Goal: Task Accomplishment & Management: Complete application form

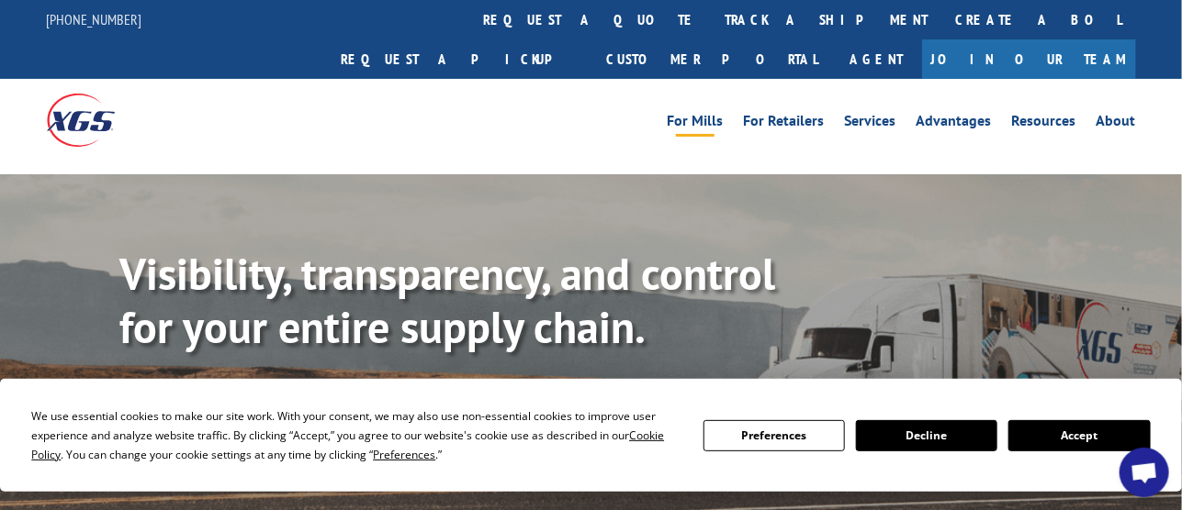
click at [688, 114] on link "For Mills" at bounding box center [695, 124] width 56 height 20
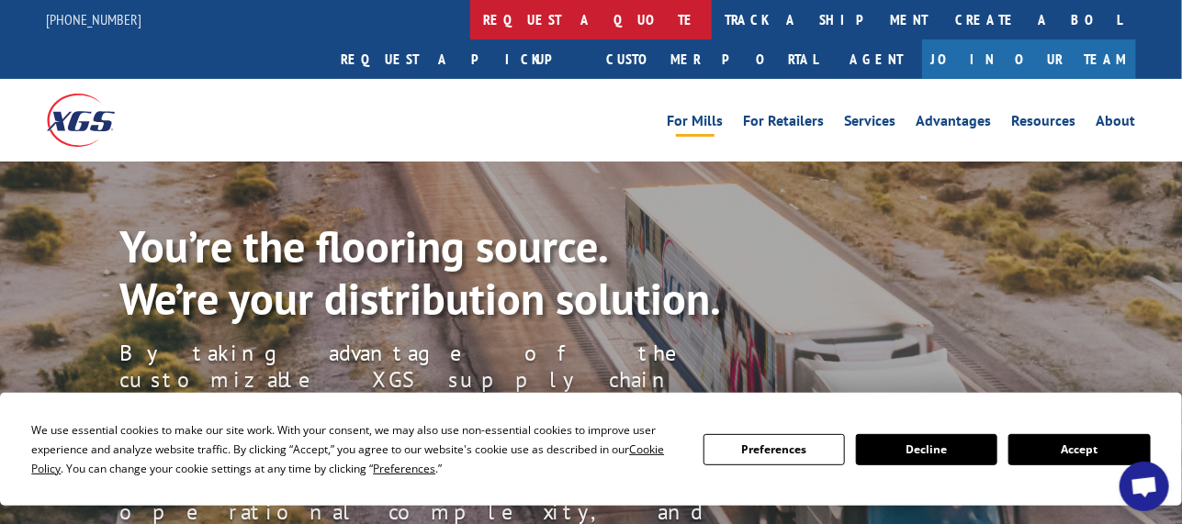
click at [470, 17] on link "request a quote" at bounding box center [590, 19] width 241 height 39
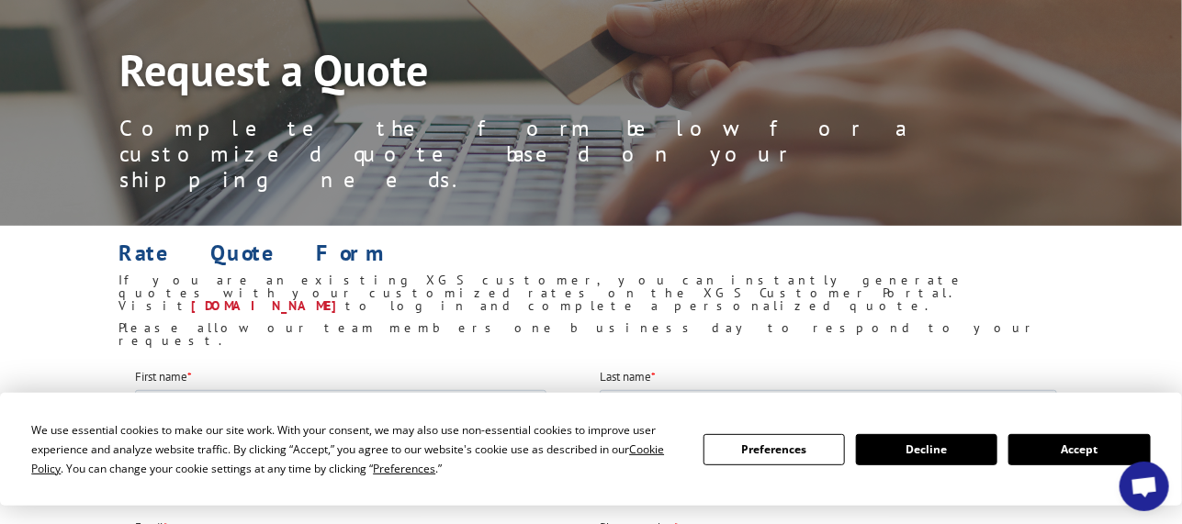
scroll to position [275, 0]
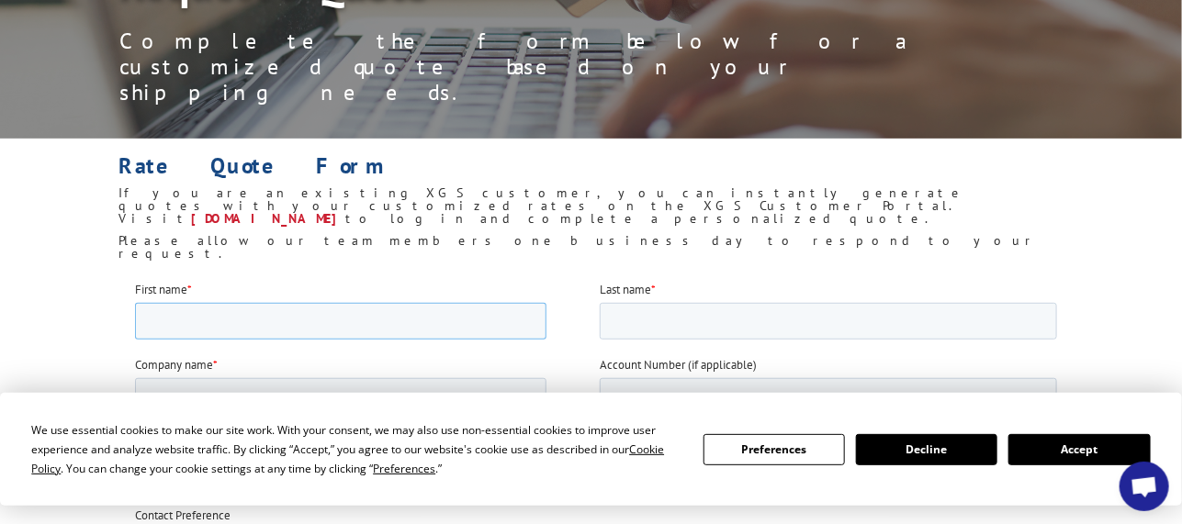
click at [349, 309] on input "First name *" at bounding box center [339, 320] width 411 height 37
type input "GARY"
click at [710, 319] on input "Last name *" at bounding box center [827, 320] width 457 height 37
type input "SILVERS"
click at [365, 391] on input "Company name *" at bounding box center [339, 395] width 411 height 37
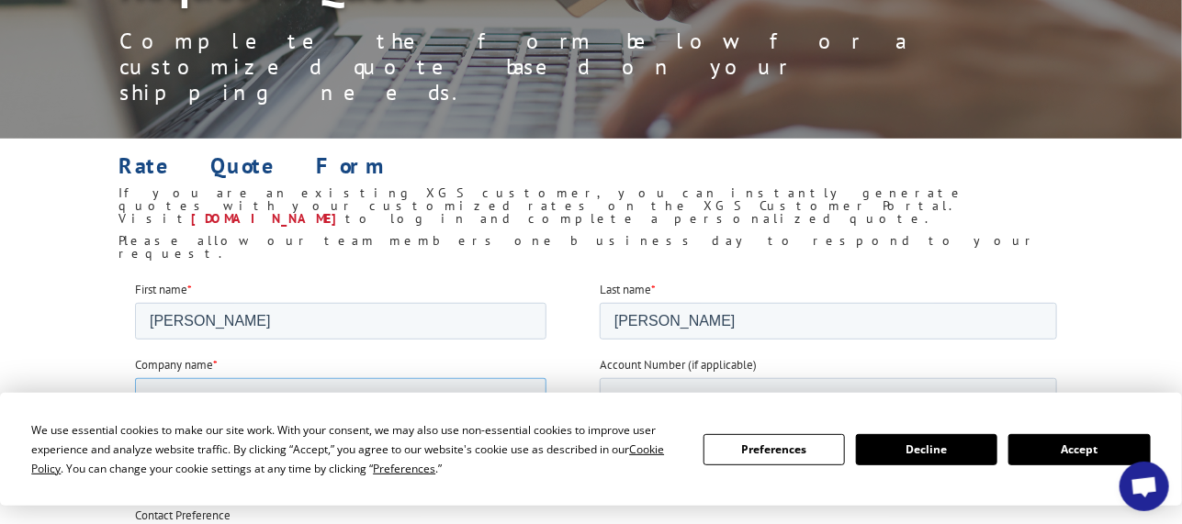
type input "3 rd PARTY BILLING CENTER"
click at [664, 400] on input "Account Number (if applicable)" at bounding box center [827, 395] width 457 height 37
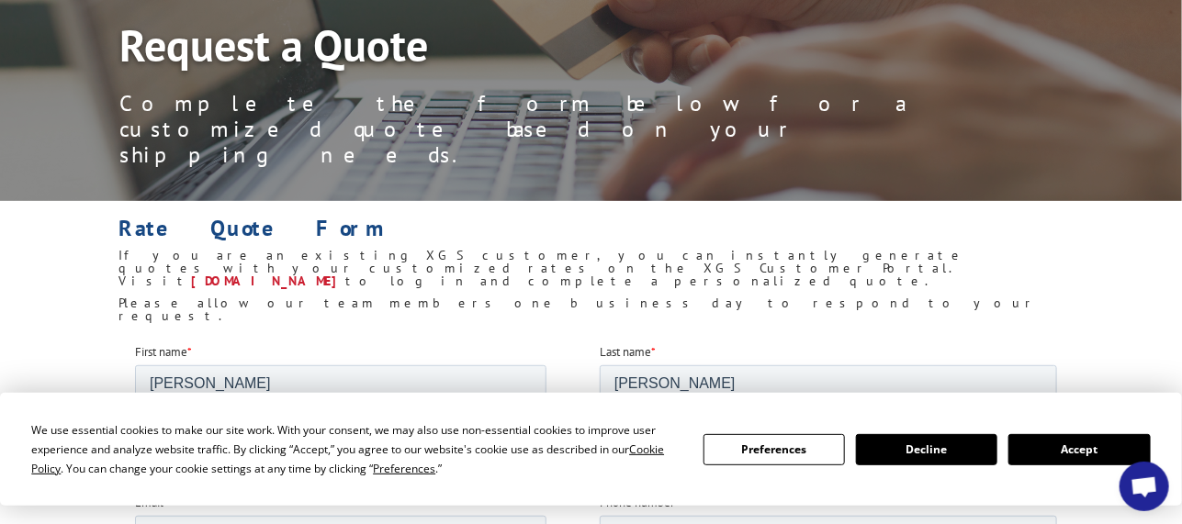
scroll to position [184, 0]
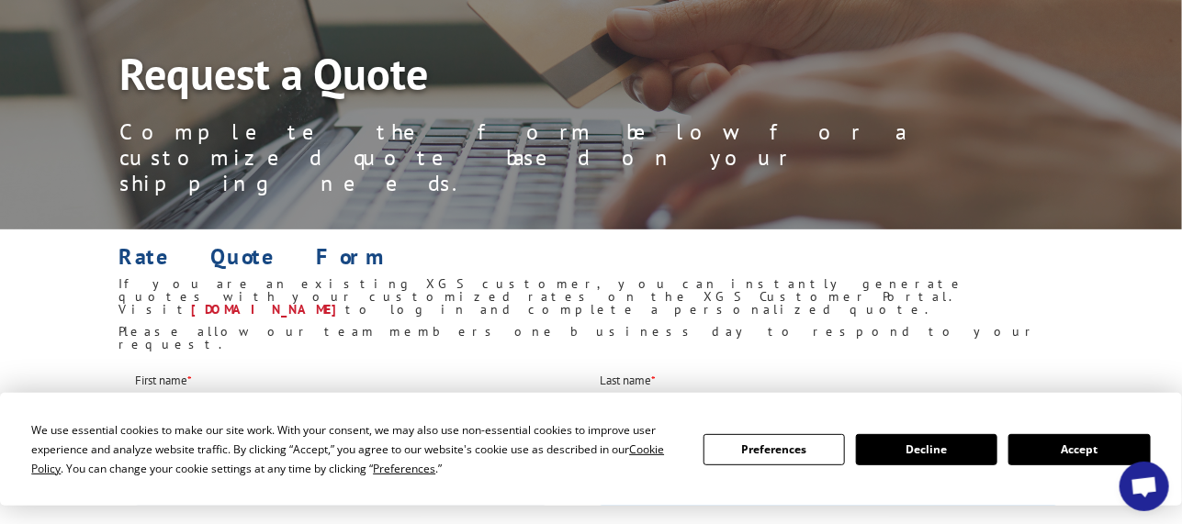
type input "55936"
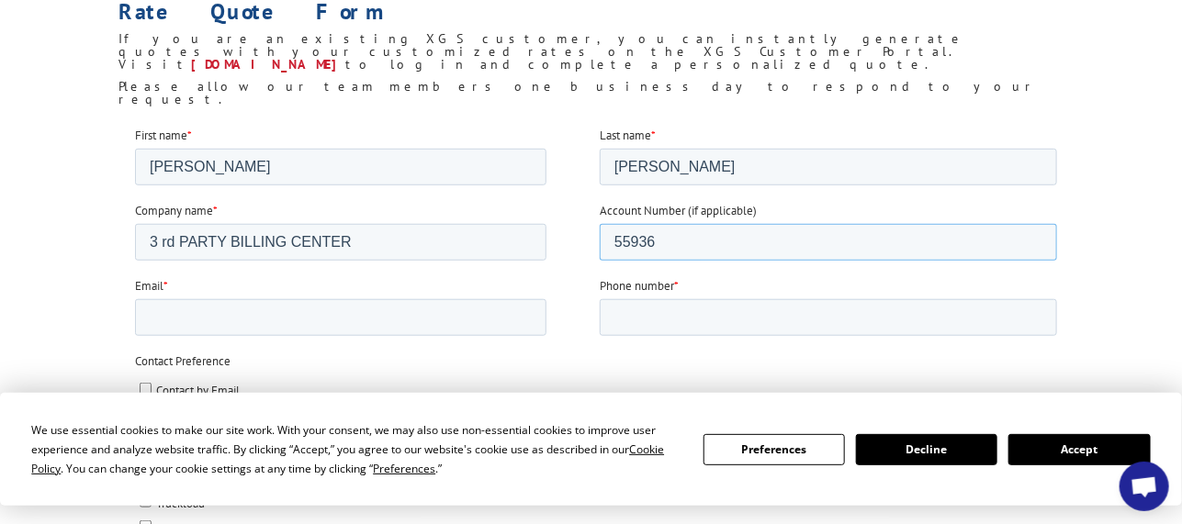
scroll to position [551, 0]
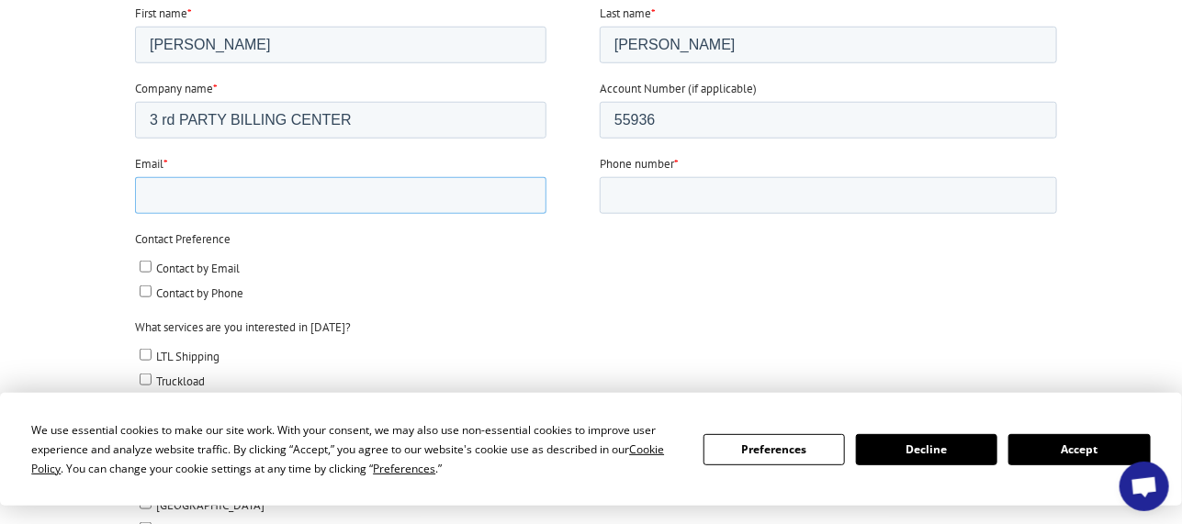
click at [283, 193] on input "Email *" at bounding box center [339, 194] width 411 height 37
type input "gsilvers30540@yahoo.com"
click at [683, 197] on input "Phone number *" at bounding box center [827, 194] width 457 height 37
type input "17068898449"
click at [144, 266] on input "Contact by Email" at bounding box center [145, 266] width 12 height 12
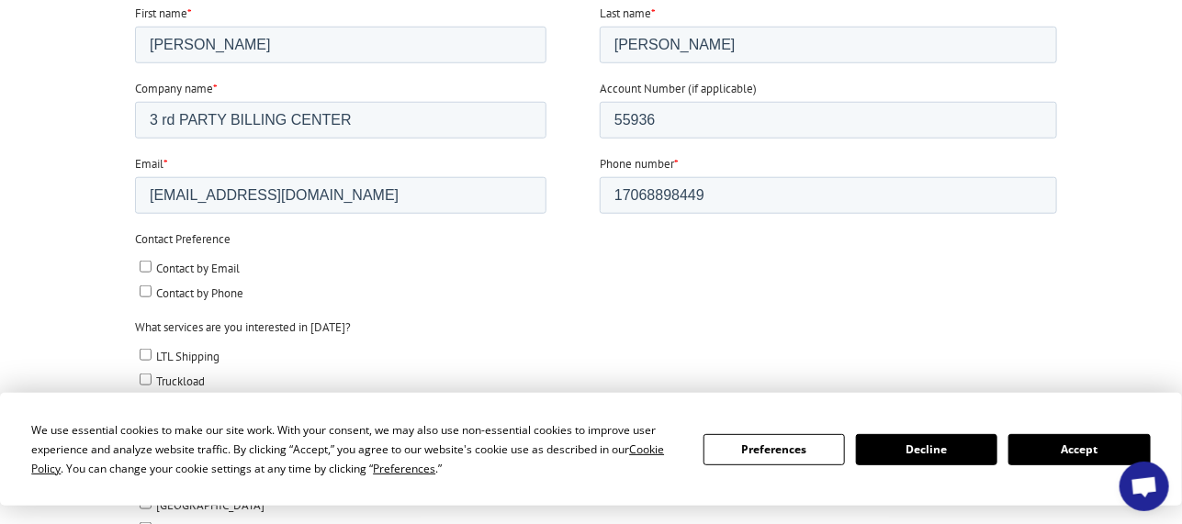
checkbox input "true"
click at [142, 286] on input "Contact by Phone" at bounding box center [145, 291] width 12 height 12
checkbox input "true"
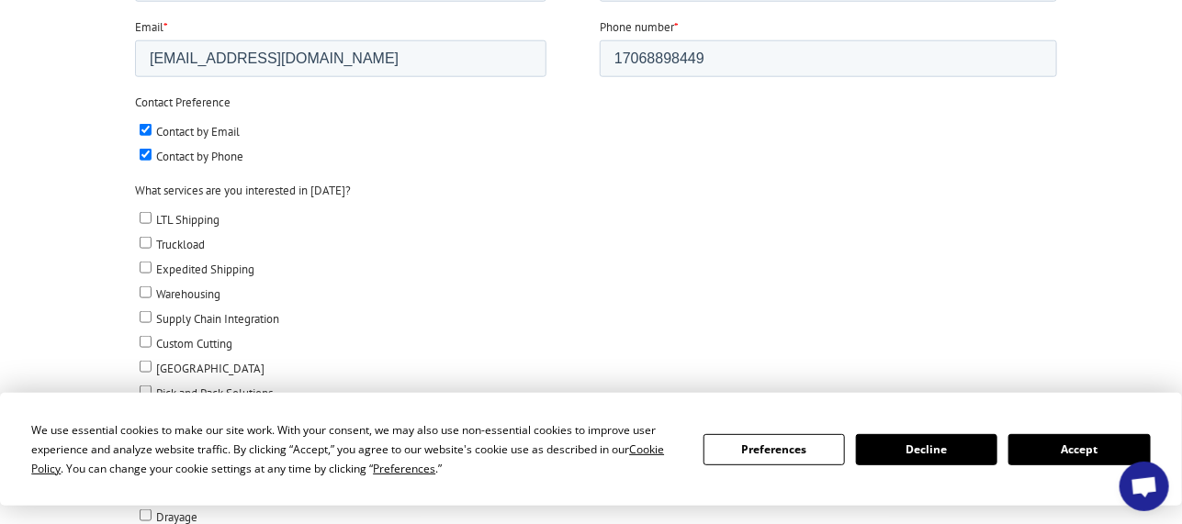
scroll to position [735, 0]
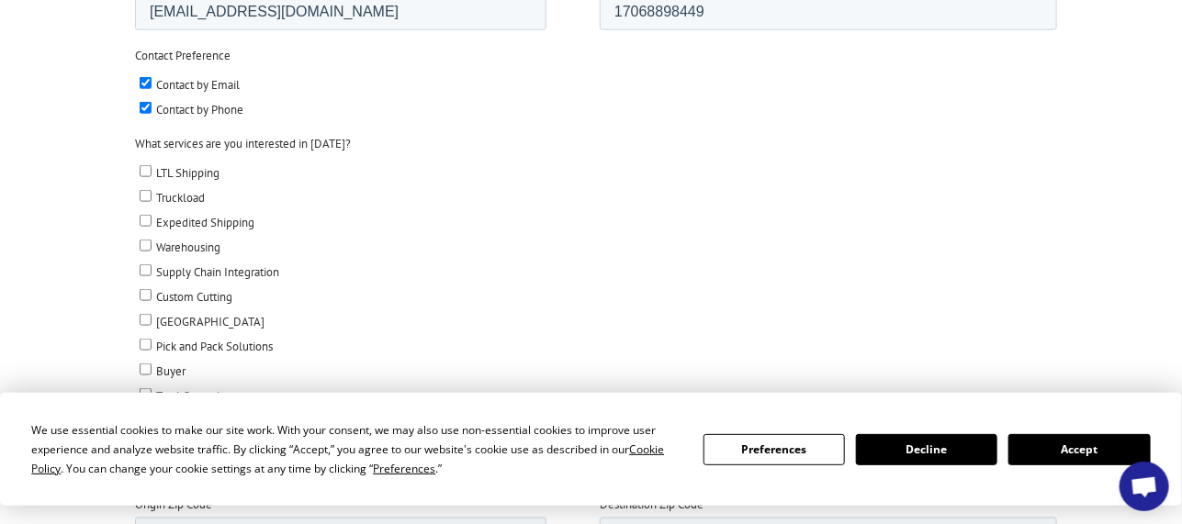
click at [139, 167] on input "LTL Shipping" at bounding box center [145, 171] width 12 height 12
checkbox input "true"
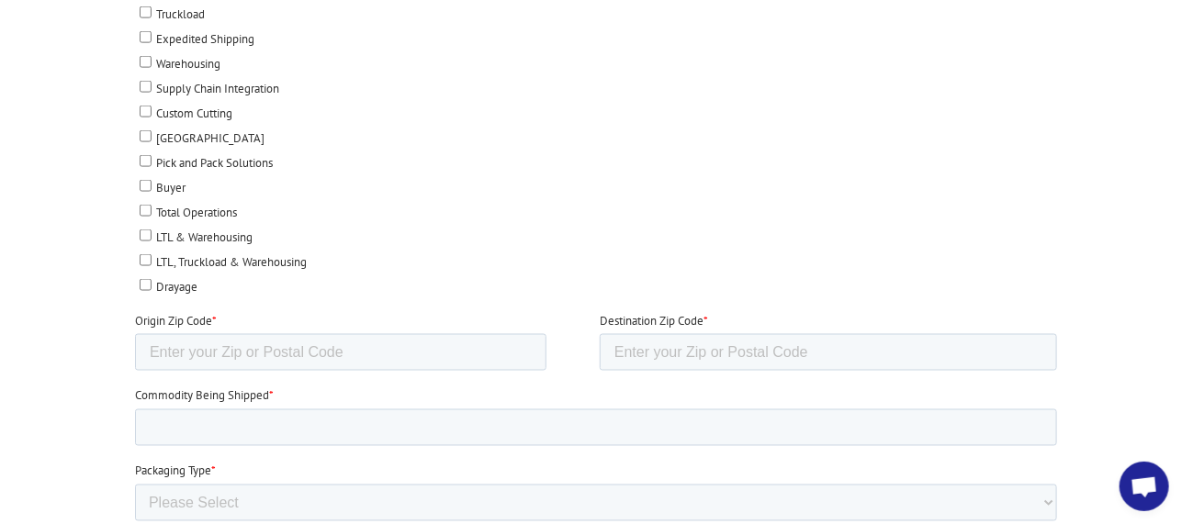
scroll to position [1009, 0]
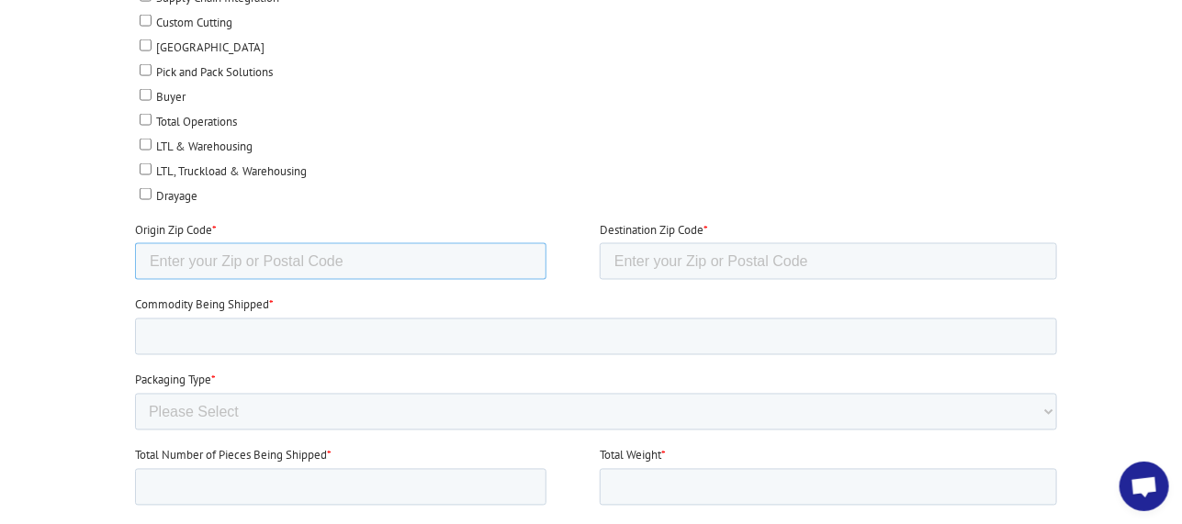
click at [379, 258] on input "Origin Zip Code *" at bounding box center [339, 261] width 411 height 37
paste input "30703"
type input "30703"
click at [719, 256] on input "Destination Zip Code *" at bounding box center [827, 261] width 457 height 37
paste input "76710"
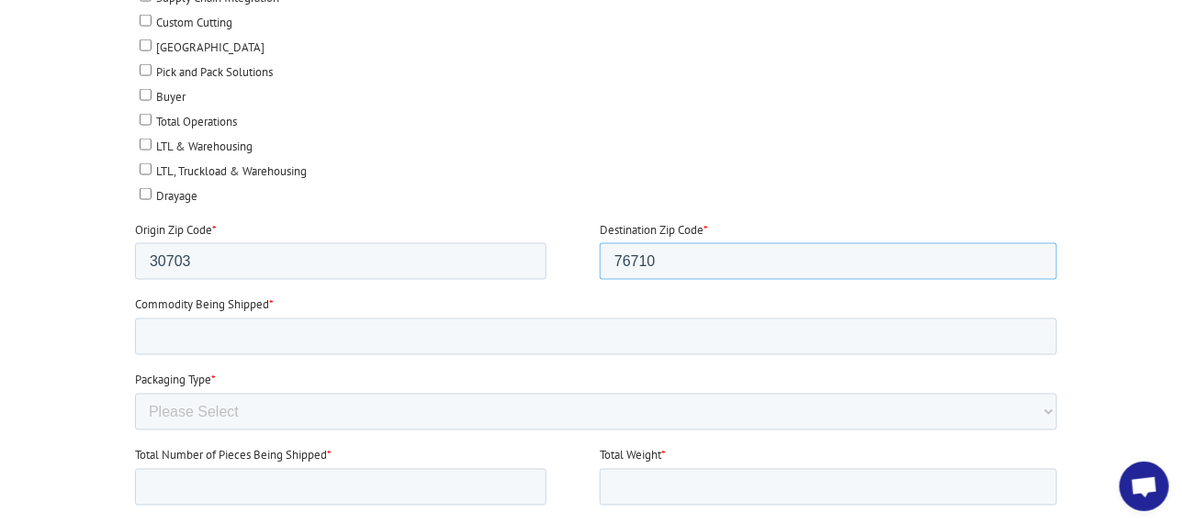
type input "76710"
click at [260, 326] on input "Commodity Being Shipped *" at bounding box center [595, 337] width 922 height 37
type input "CARPET"
click at [268, 403] on select "Please Select Rolled Goods Palletized" at bounding box center [595, 412] width 922 height 37
select select "Rolled Carpet"
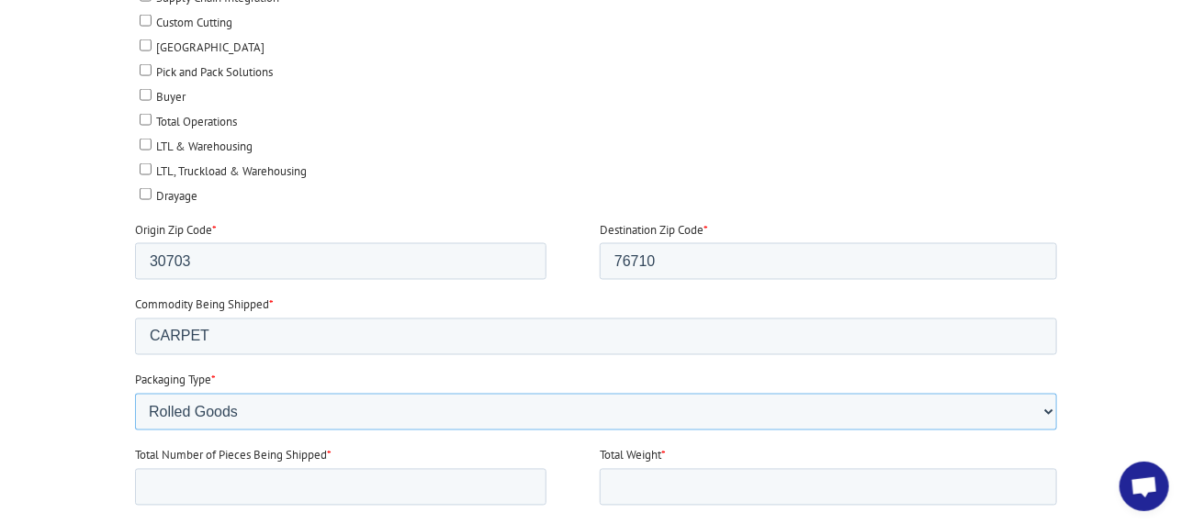
click at [134, 431] on select "Please Select Rolled Goods Palletized" at bounding box center [595, 412] width 922 height 37
click at [221, 469] on input "Total Number of Pieces Being Shipped *" at bounding box center [339, 487] width 411 height 37
type input "1"
click at [741, 487] on input "Total Weight *" at bounding box center [827, 487] width 457 height 37
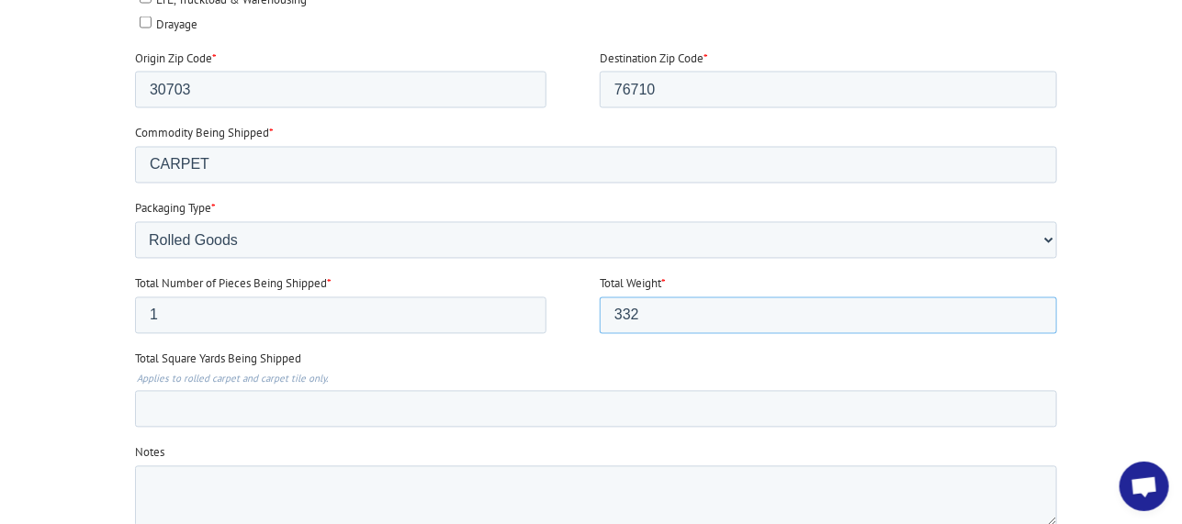
scroll to position [1193, 0]
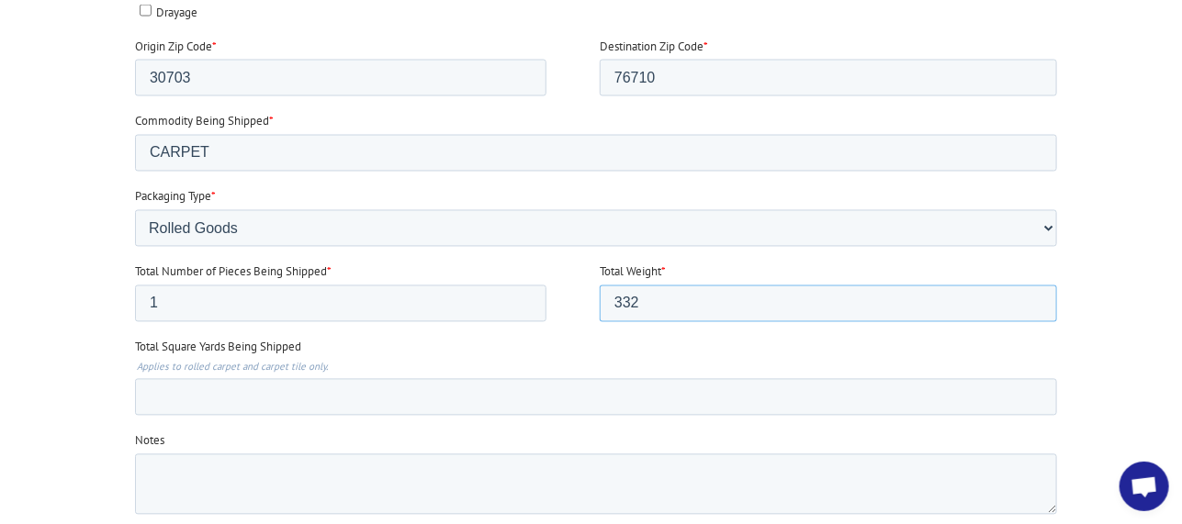
type input "332"
click at [192, 393] on input "Total Square Yards Being Shipped" at bounding box center [595, 397] width 922 height 37
type input "95"
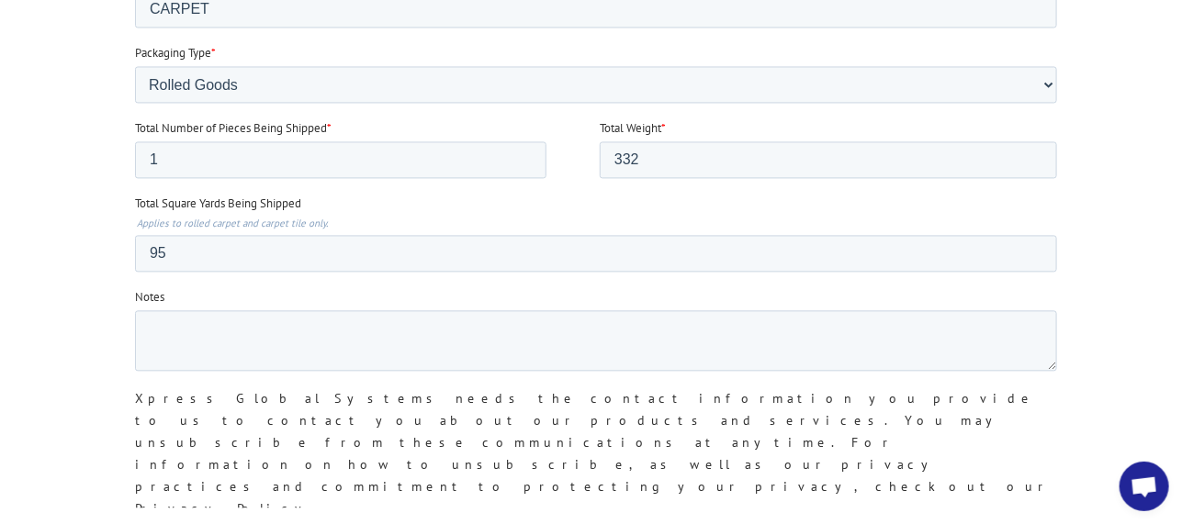
scroll to position [1376, 0]
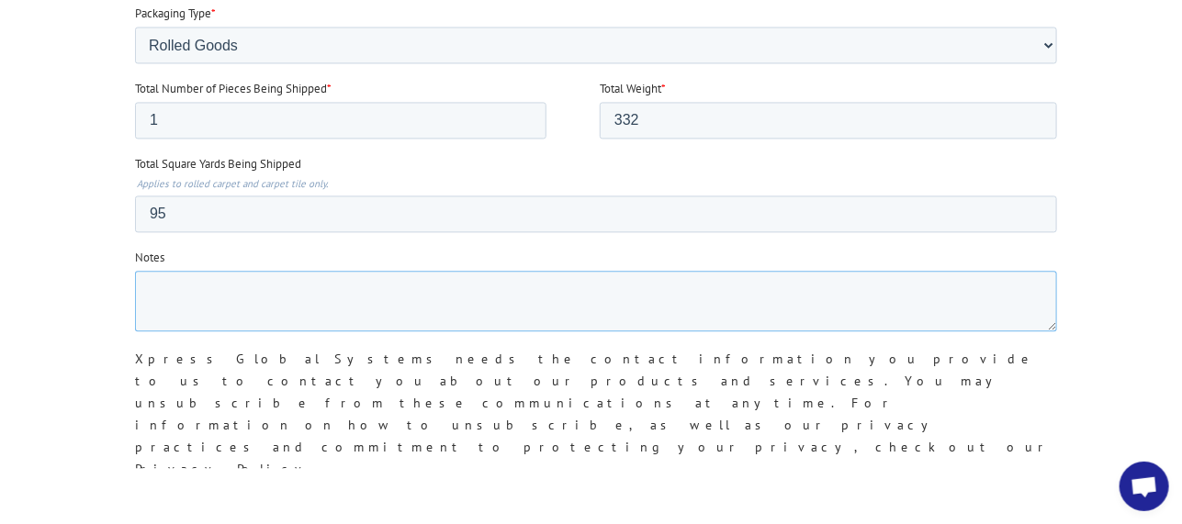
click at [226, 272] on textarea "Notes" at bounding box center [595, 301] width 922 height 61
click at [407, 315] on textarea "15' WIDE" at bounding box center [595, 301] width 922 height 61
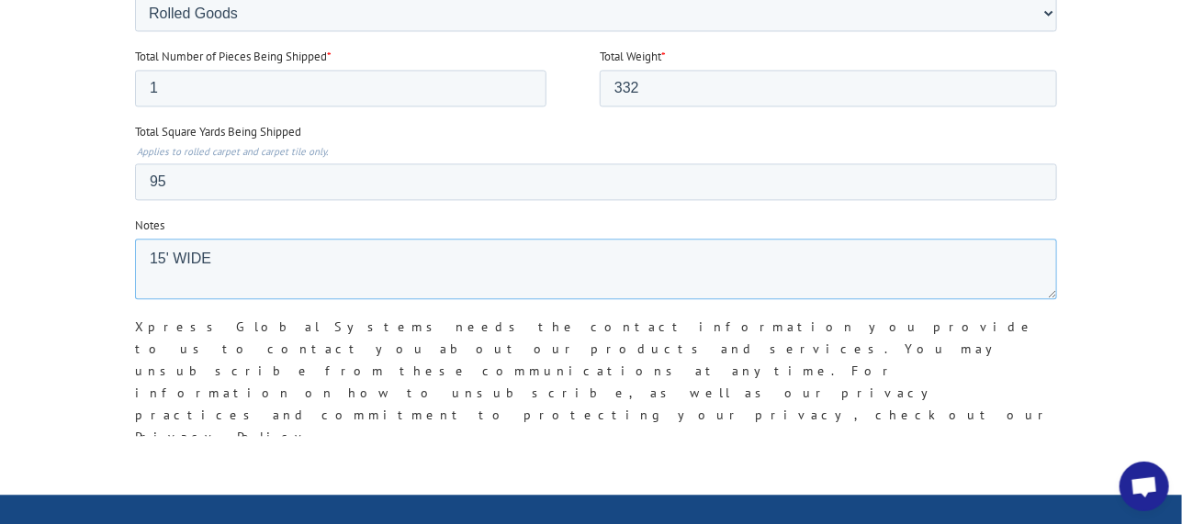
scroll to position [1469, 0]
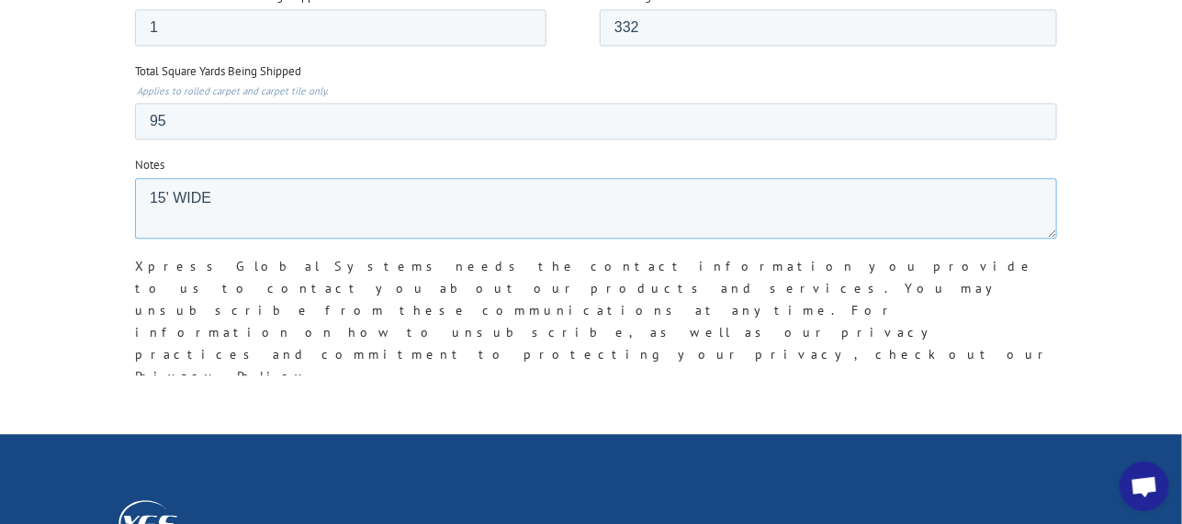
type textarea "15' WIDE"
click at [182, 422] on input "Submit" at bounding box center [173, 439] width 78 height 35
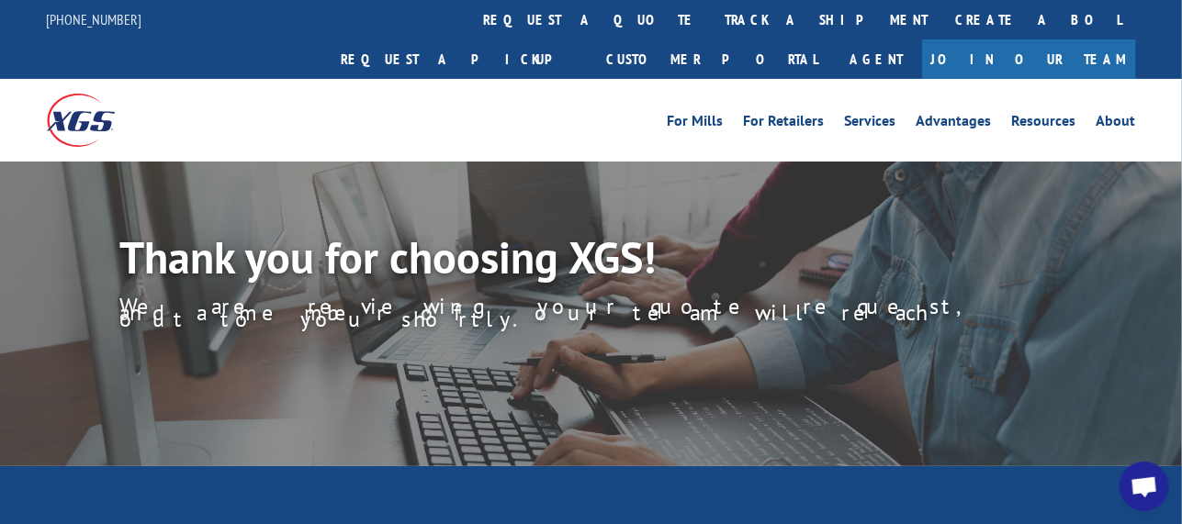
click at [828, 294] on div "Thank you for choosing XGS! We are reviewing your quote request, and a member o…" at bounding box center [650, 294] width 1062 height 119
